Goal: Task Accomplishment & Management: Manage account settings

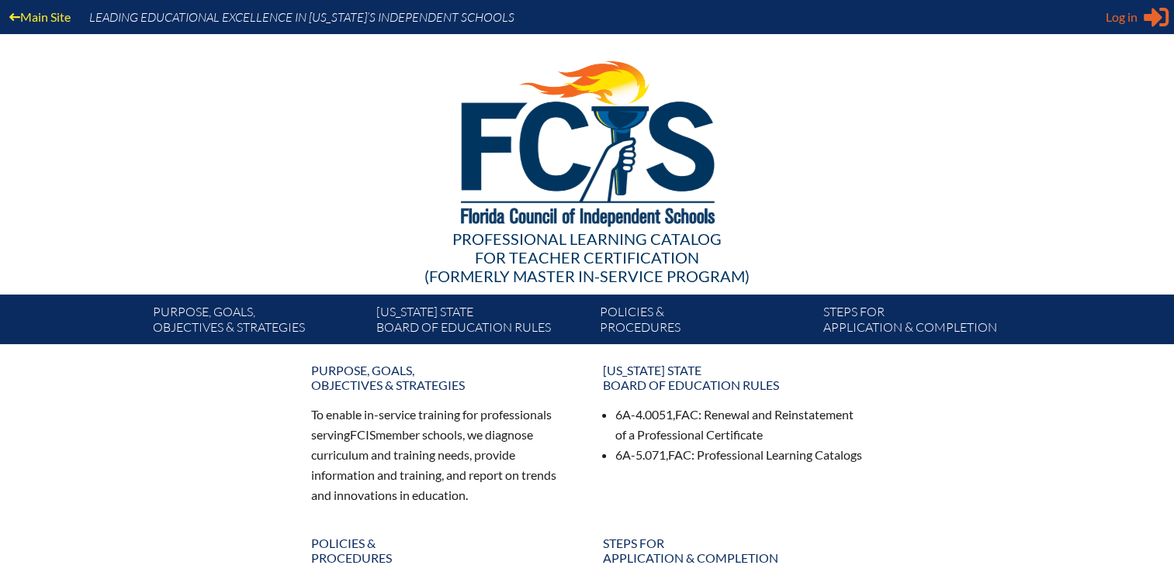
type input "[EMAIL_ADDRESS][DOMAIN_NAME]"
click at [1119, 25] on span "Log in" at bounding box center [1121, 17] width 32 height 19
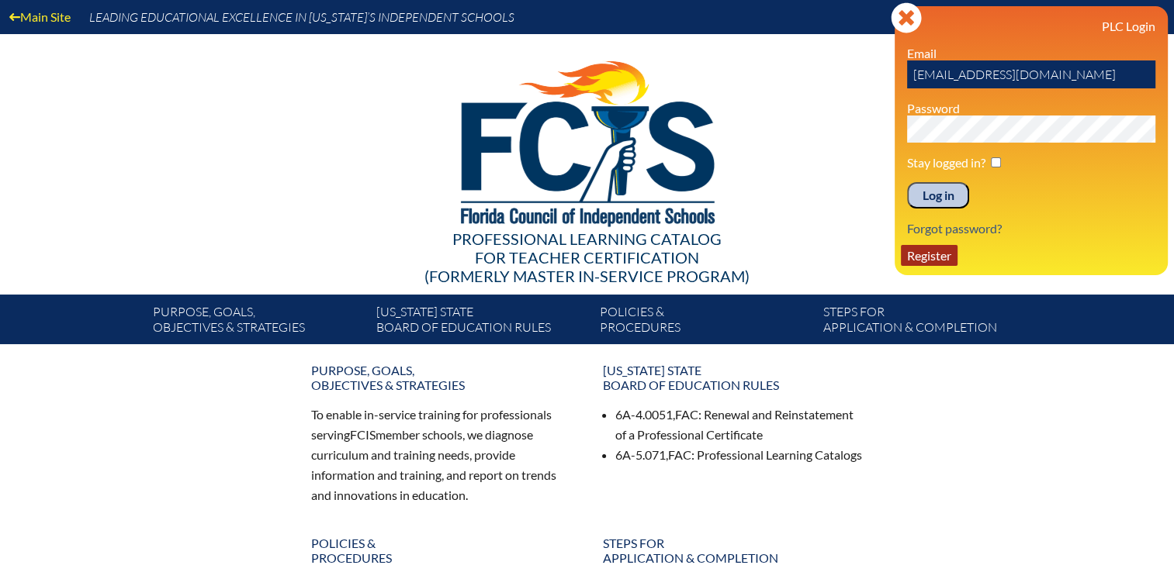
click at [948, 253] on link "Register" at bounding box center [929, 255] width 57 height 21
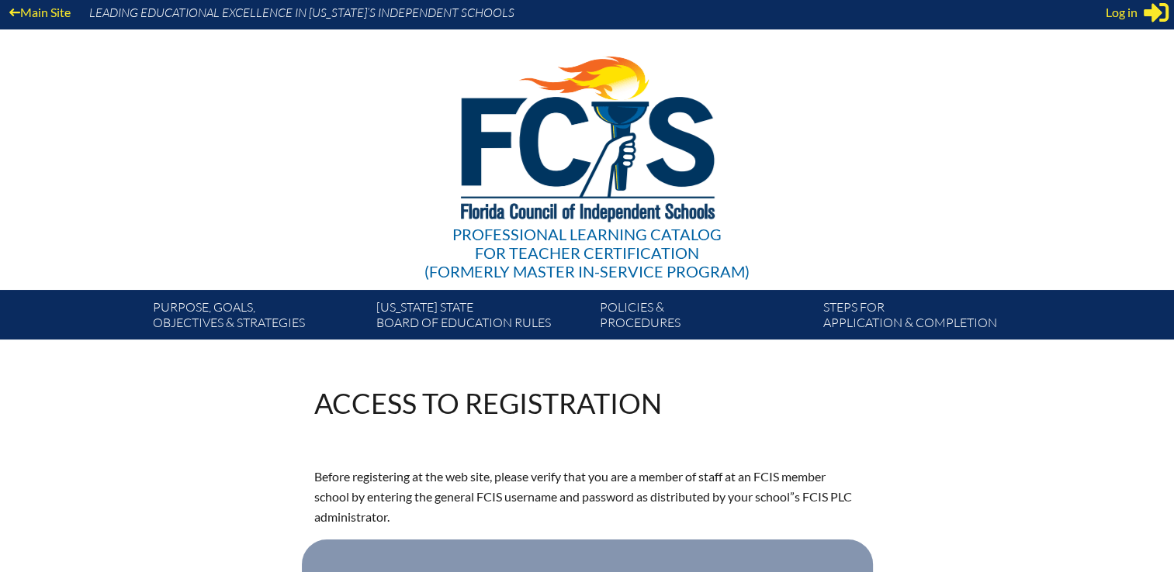
scroll to position [233, 0]
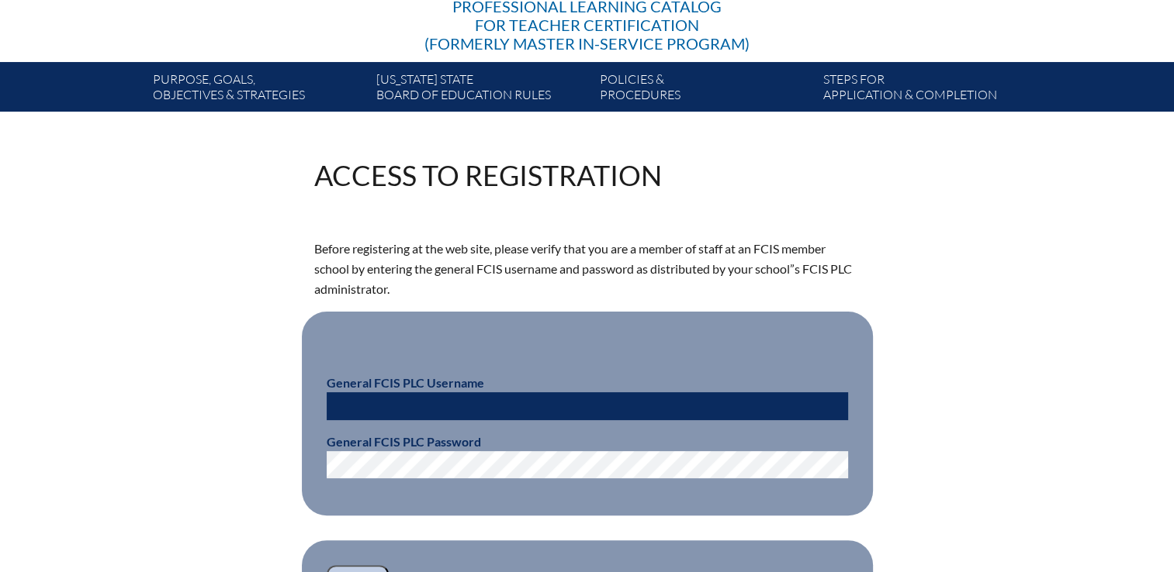
type input "[EMAIL_ADDRESS][DOMAIN_NAME]"
drag, startPoint x: 436, startPoint y: 406, endPoint x: 303, endPoint y: 394, distance: 133.9
click at [303, 394] on fieldset "General FCIS PLC Username kdanger@fcis.org General FCIS PLC Password" at bounding box center [587, 414] width 571 height 204
type input "fcismember"
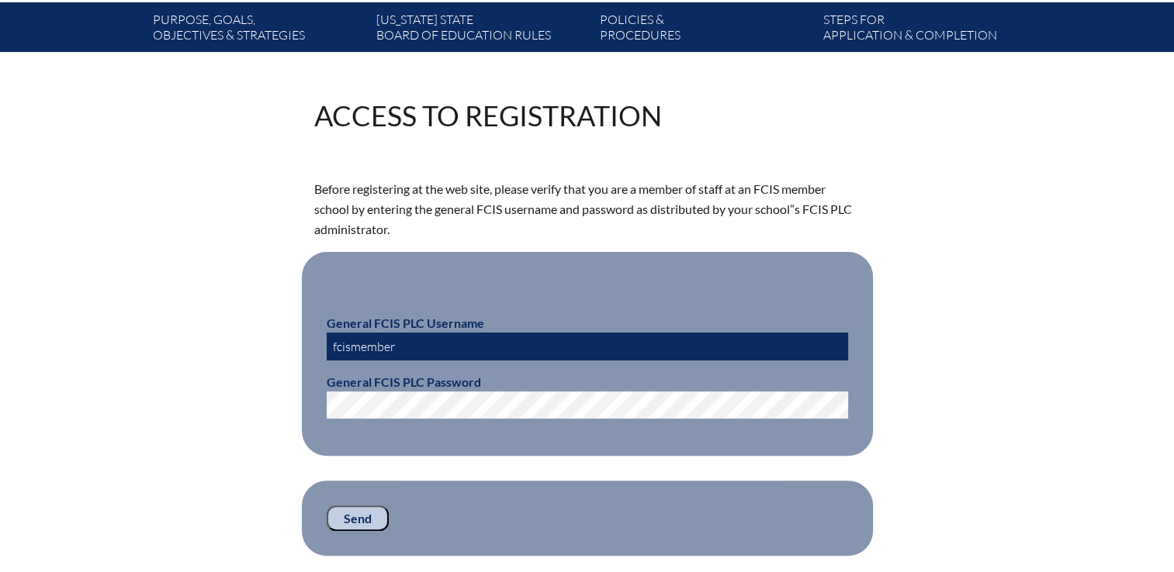
scroll to position [388, 0]
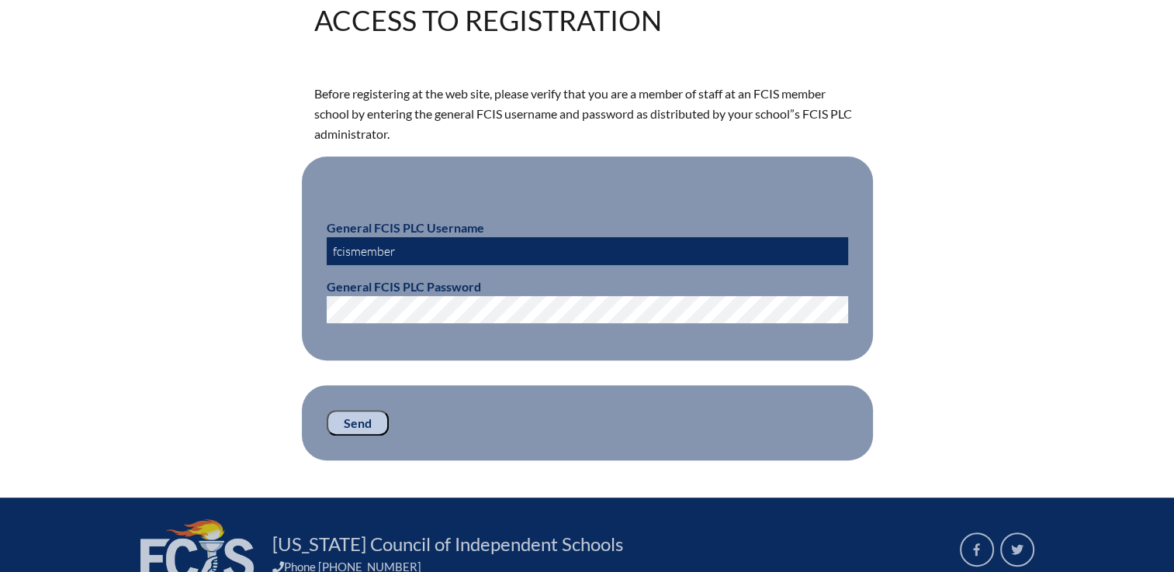
click at [348, 428] on input "Send" at bounding box center [358, 423] width 62 height 26
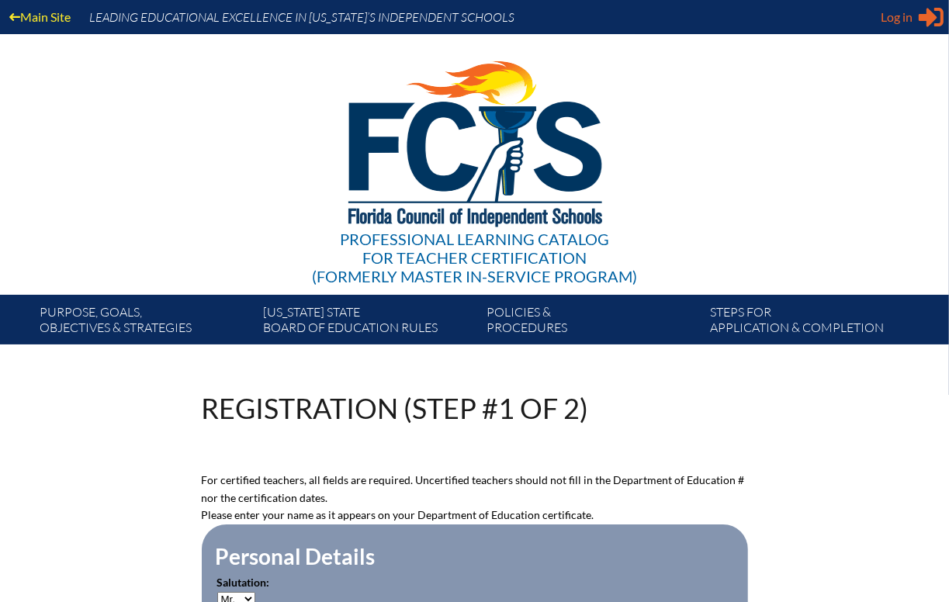
type input "[EMAIL_ADDRESS][DOMAIN_NAME]"
click at [898, 22] on span "Log in" at bounding box center [896, 17] width 32 height 19
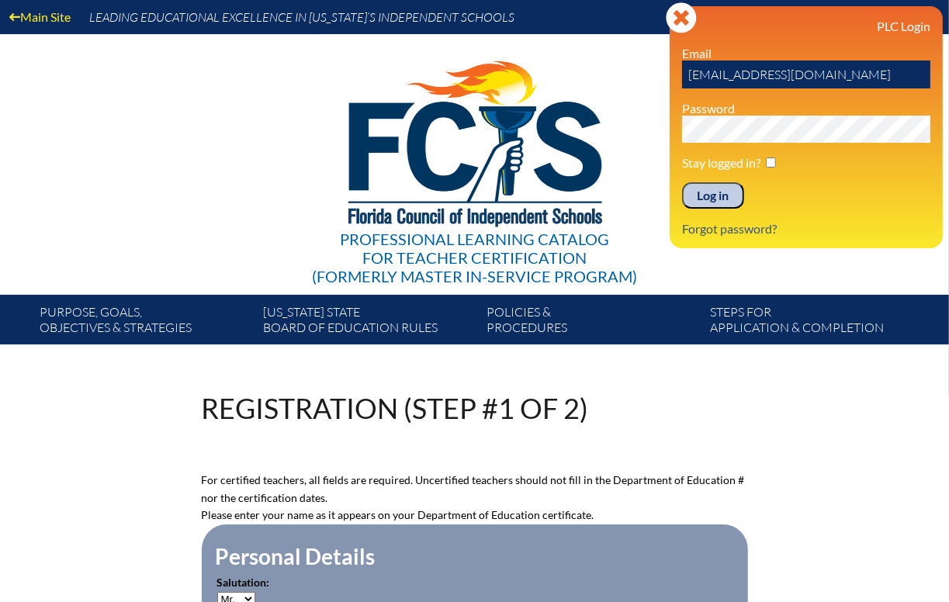
click at [628, 177] on img at bounding box center [474, 140] width 320 height 212
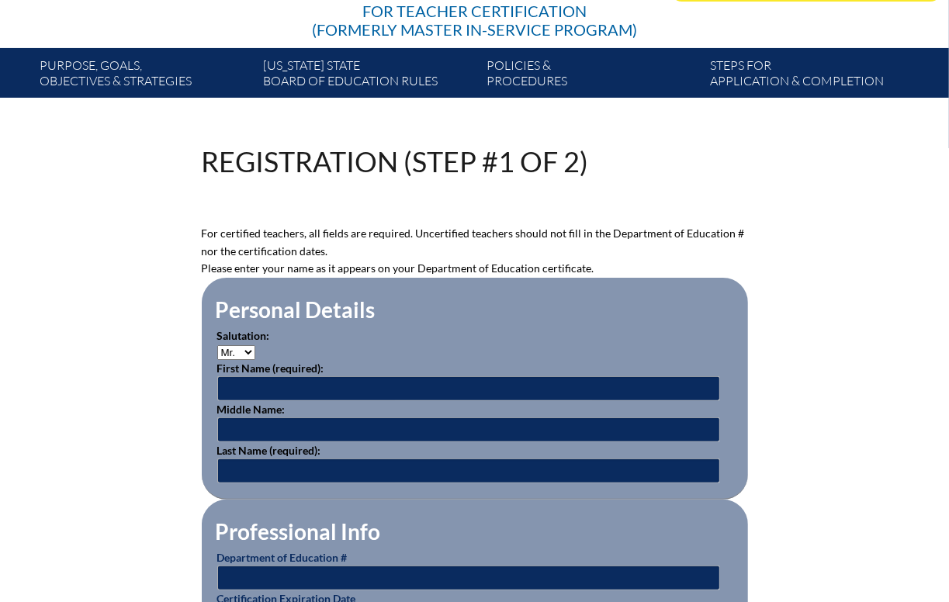
scroll to position [465, 0]
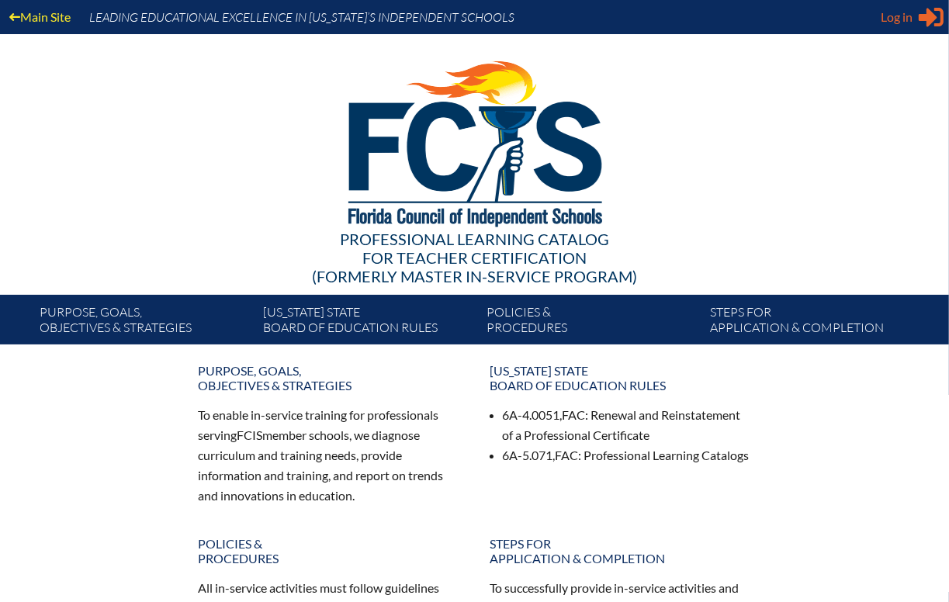
type input "[EMAIL_ADDRESS][DOMAIN_NAME]"
click at [898, 15] on span "Log in" at bounding box center [896, 17] width 32 height 19
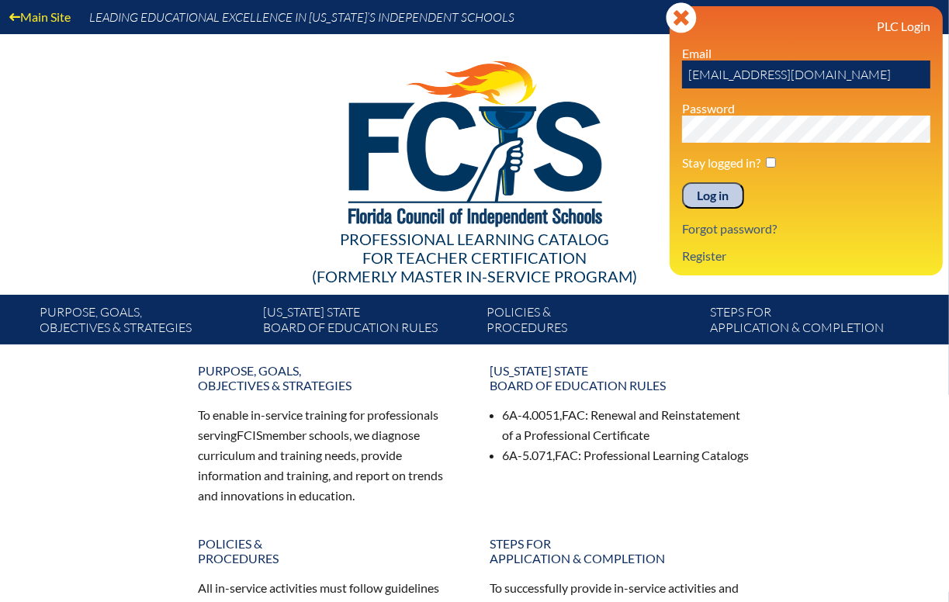
click at [704, 199] on input "Log in" at bounding box center [713, 195] width 62 height 26
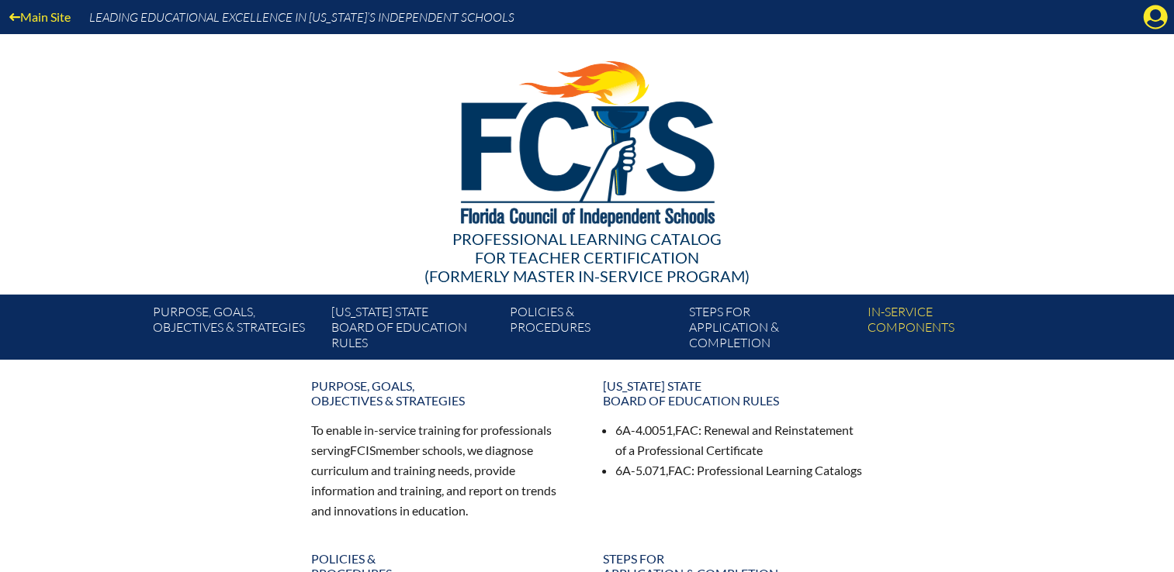
click at [1143, 17] on icon "Manage Account" at bounding box center [1155, 17] width 25 height 25
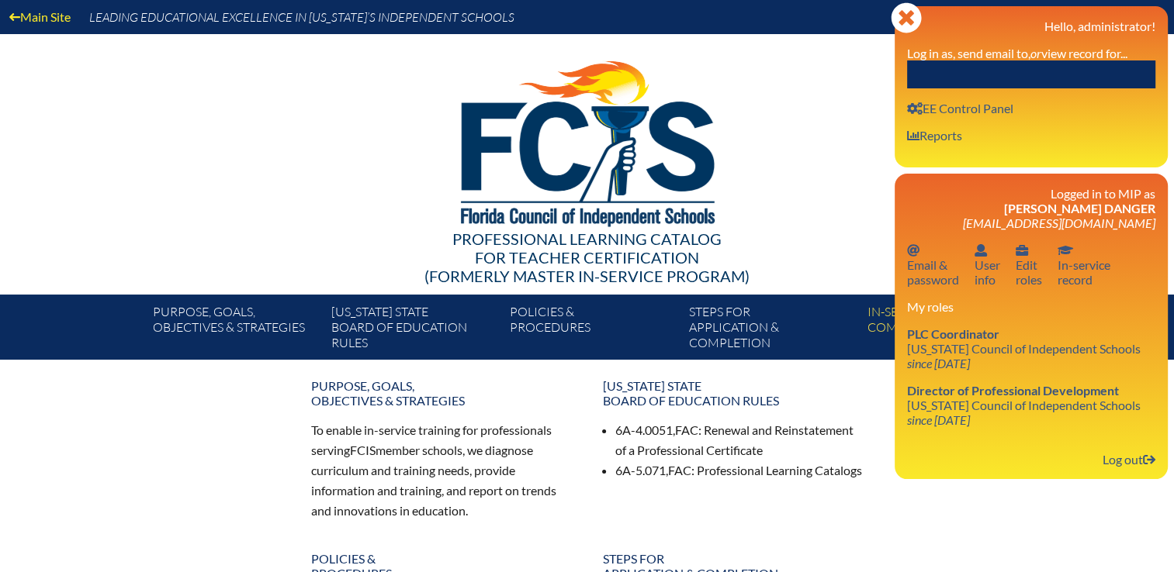
click at [1075, 65] on input "text" at bounding box center [1031, 75] width 248 height 28
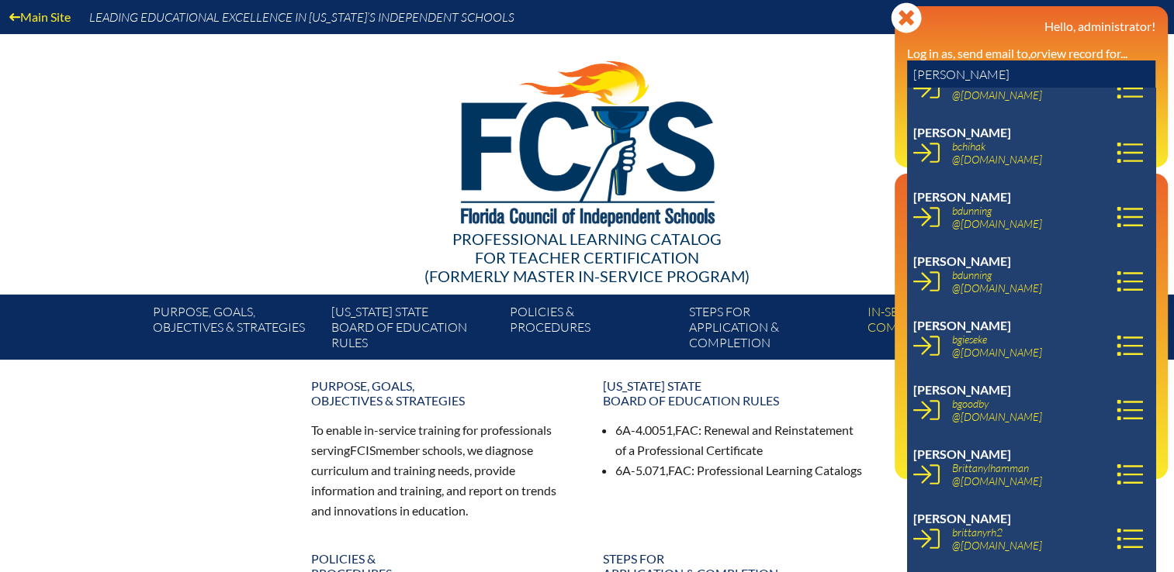
type input "[PERSON_NAME]"
click at [851, 45] on div at bounding box center [587, 141] width 894 height 214
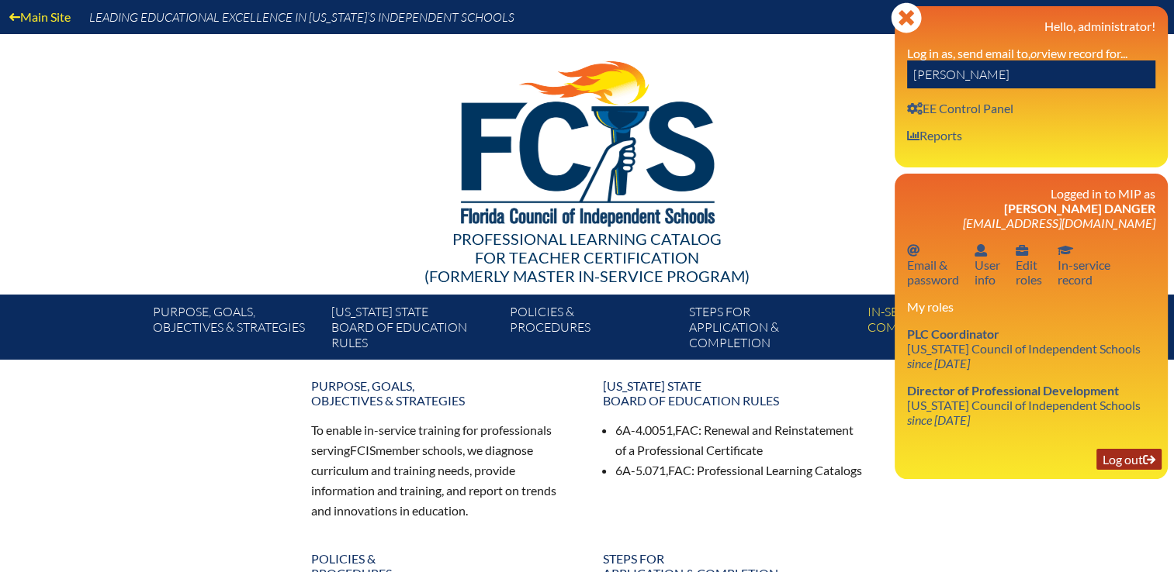
click at [1120, 459] on link "Log out Log out" at bounding box center [1128, 459] width 65 height 21
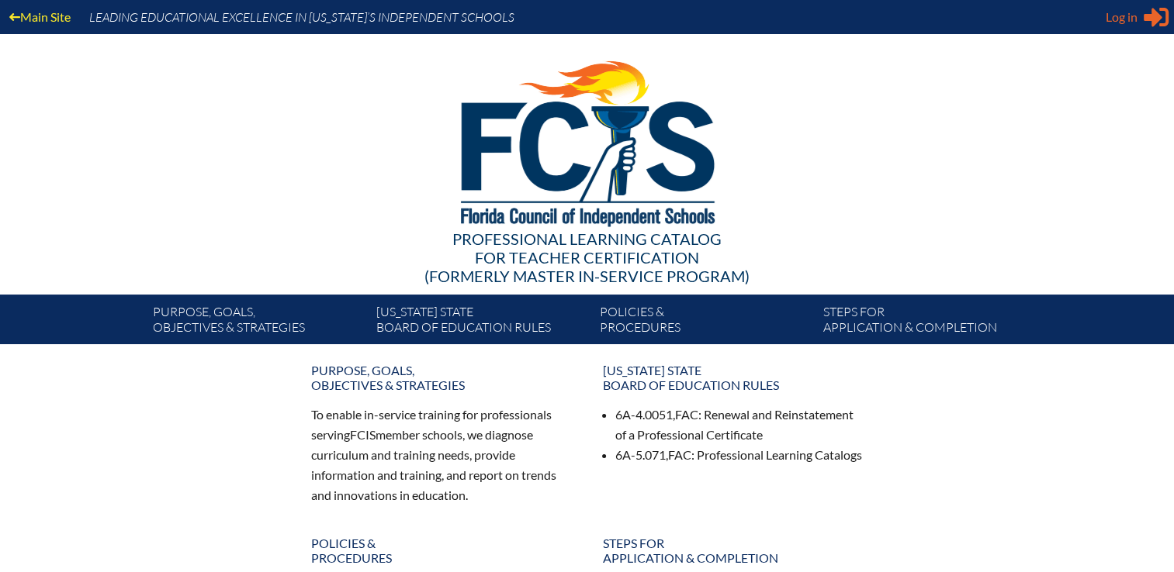
type input "[EMAIL_ADDRESS][DOMAIN_NAME]"
click at [1126, 19] on span "Log in" at bounding box center [1121, 17] width 32 height 19
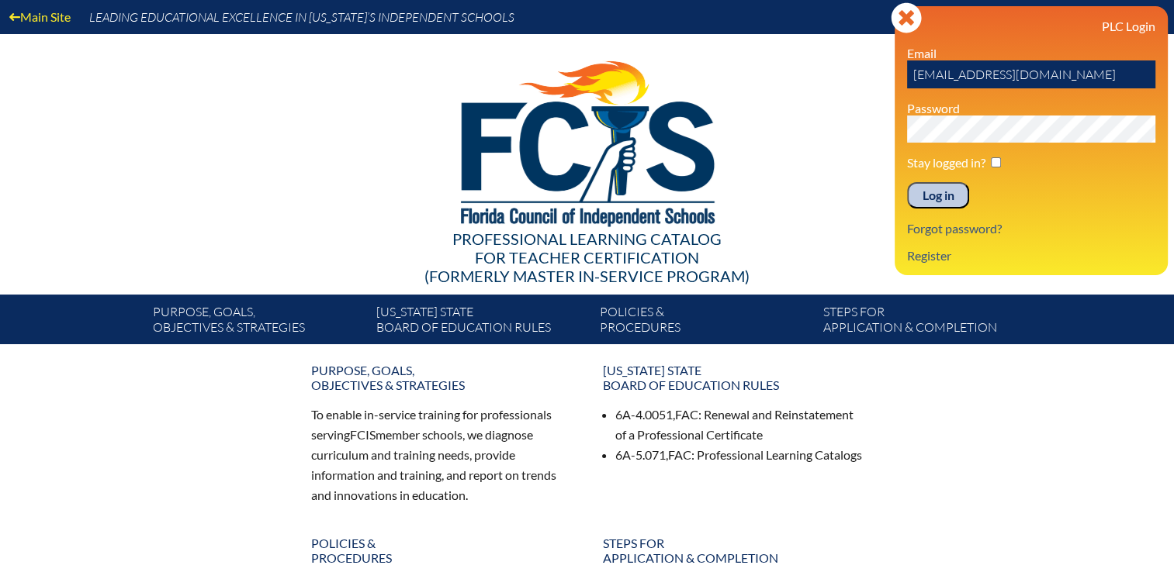
click at [924, 196] on input "Log in" at bounding box center [938, 195] width 62 height 26
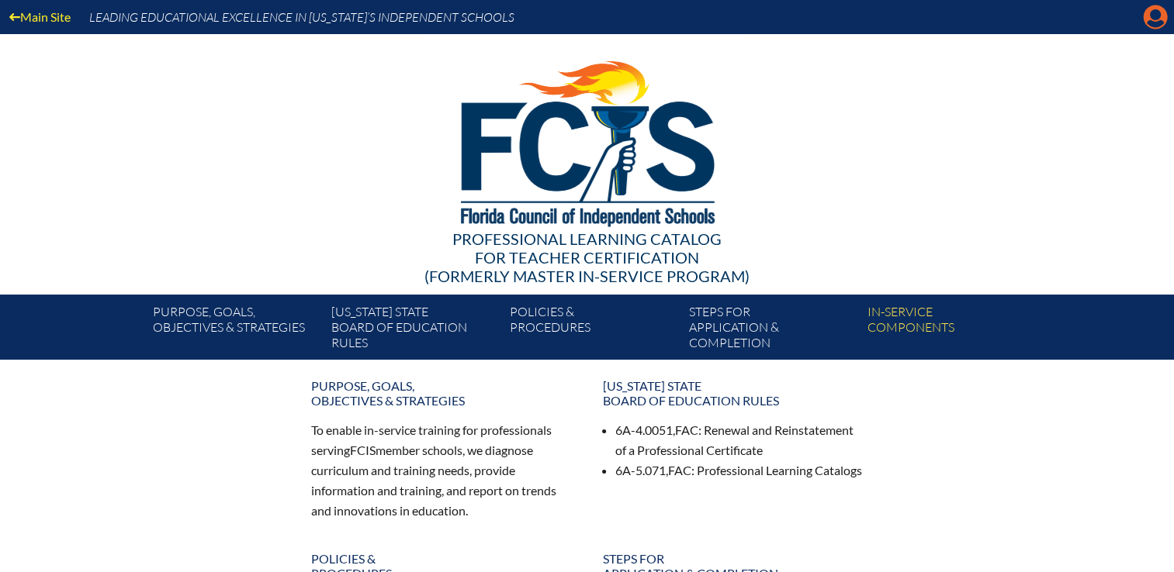
click at [1154, 20] on icon at bounding box center [1155, 17] width 24 height 24
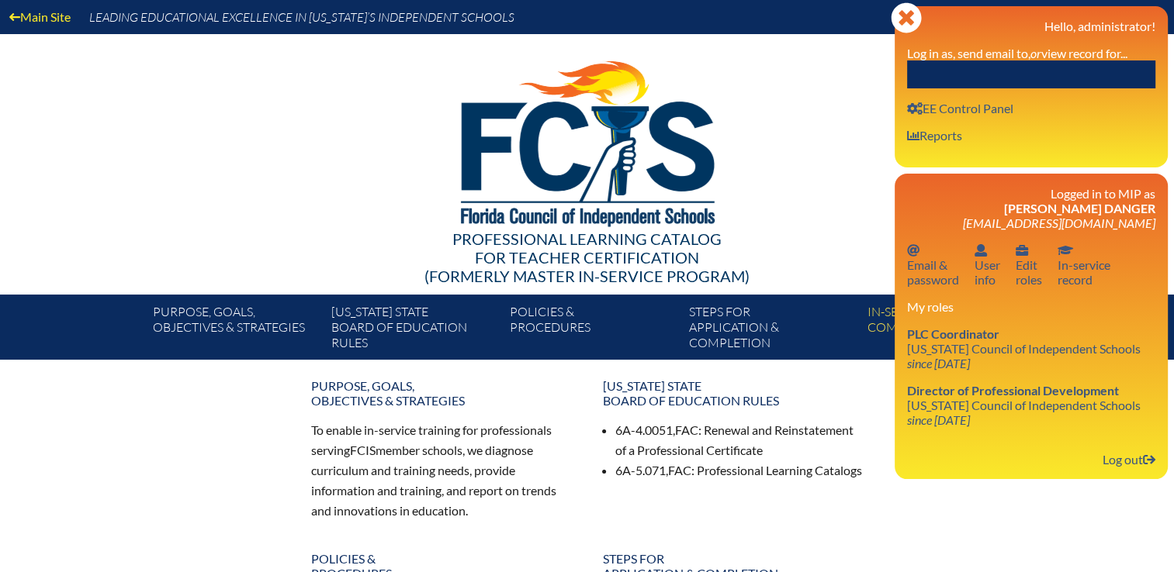
click at [1057, 64] on input "text" at bounding box center [1031, 75] width 248 height 28
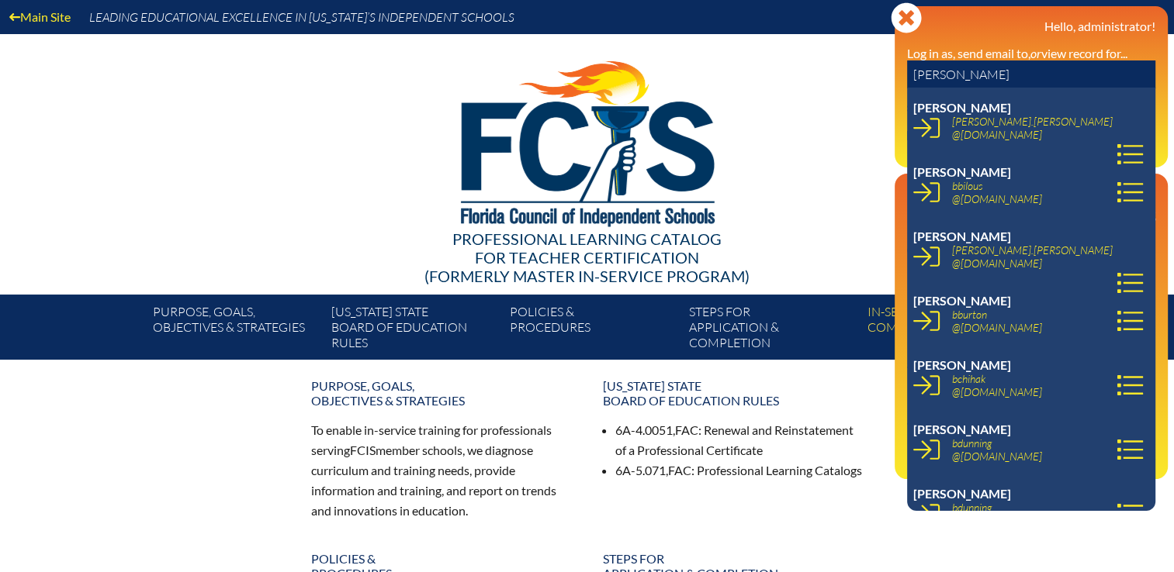
type input "[PERSON_NAME]"
